Goal: Task Accomplishment & Management: Manage account settings

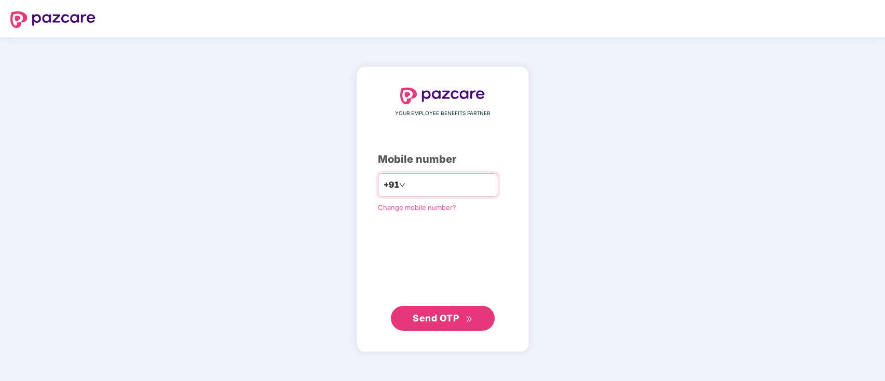
click at [441, 189] on input "number" at bounding box center [449, 185] width 85 height 17
type input "**********"
click at [449, 322] on span "Send OTP" at bounding box center [436, 317] width 46 height 11
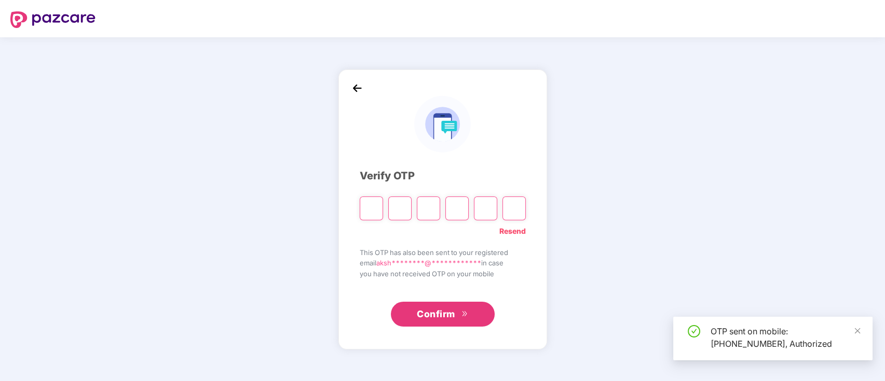
click at [372, 214] on input "Please enter verification code. Digit 1" at bounding box center [371, 209] width 23 height 24
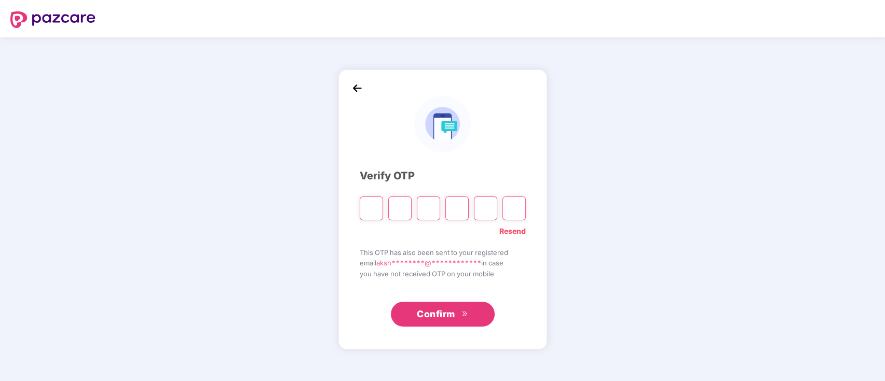
type input "*"
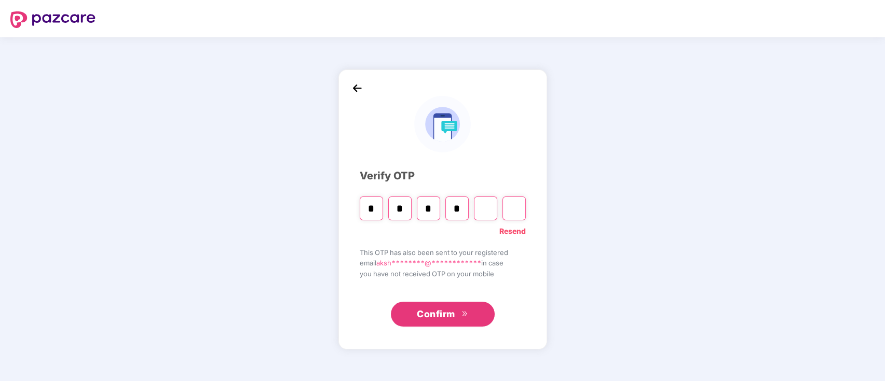
type input "*"
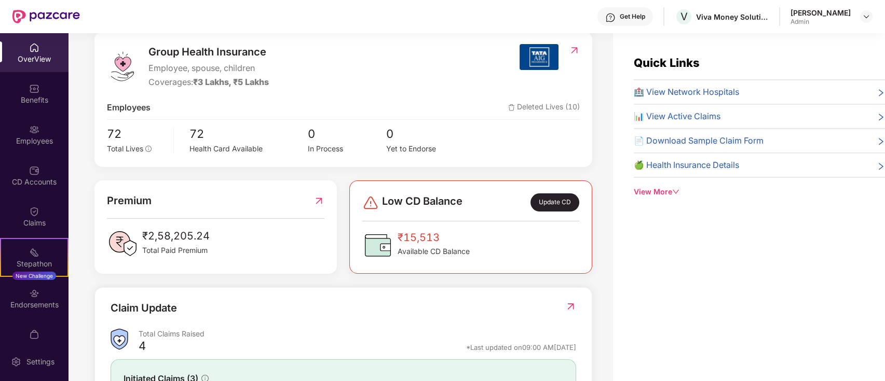
scroll to position [138, 0]
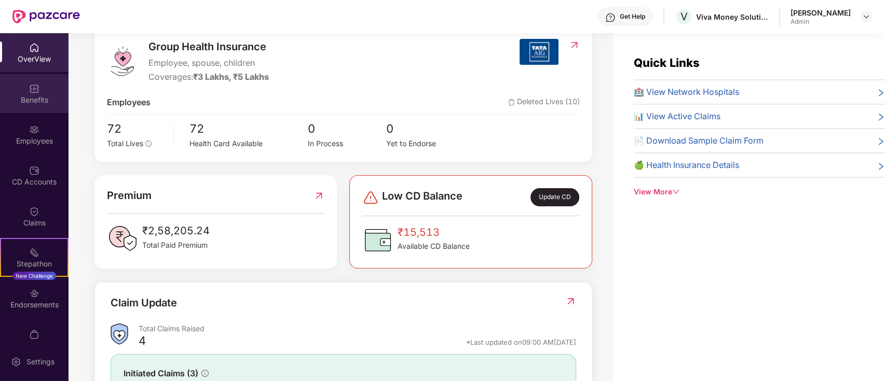
click at [23, 108] on div "Benefits" at bounding box center [34, 93] width 69 height 39
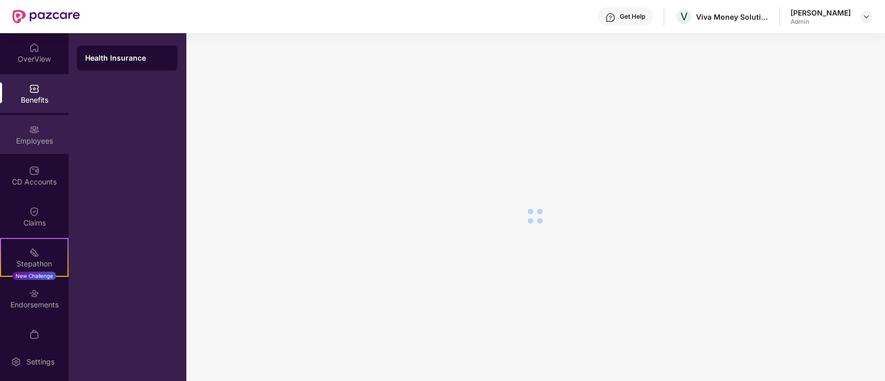
click at [29, 129] on img at bounding box center [34, 130] width 10 height 10
